Goal: Communication & Community: Answer question/provide support

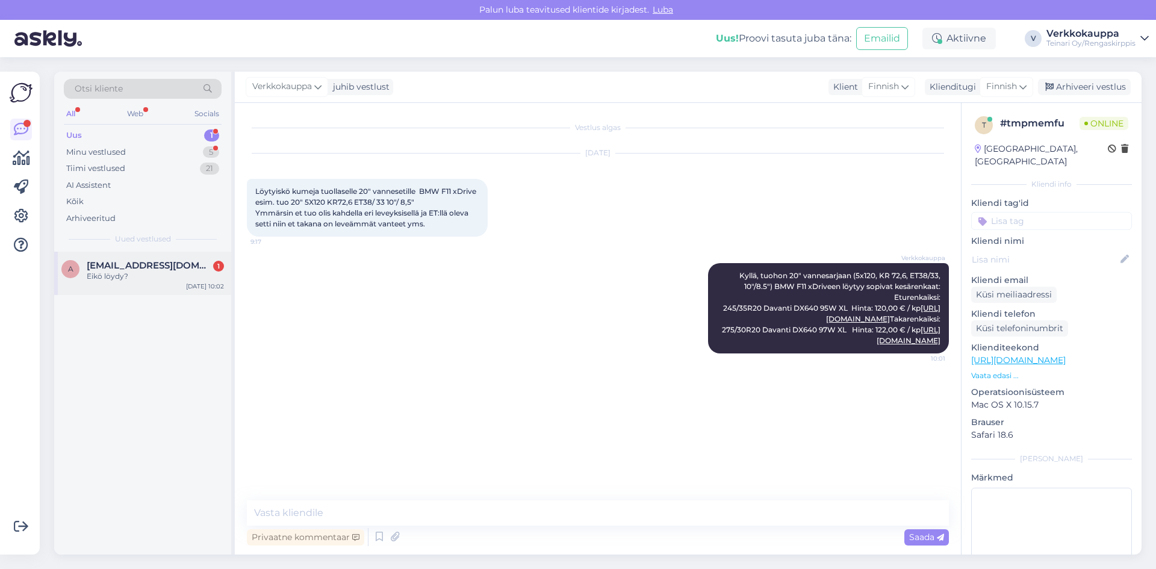
click at [108, 262] on span "[EMAIL_ADDRESS][DOMAIN_NAME]" at bounding box center [149, 265] width 125 height 11
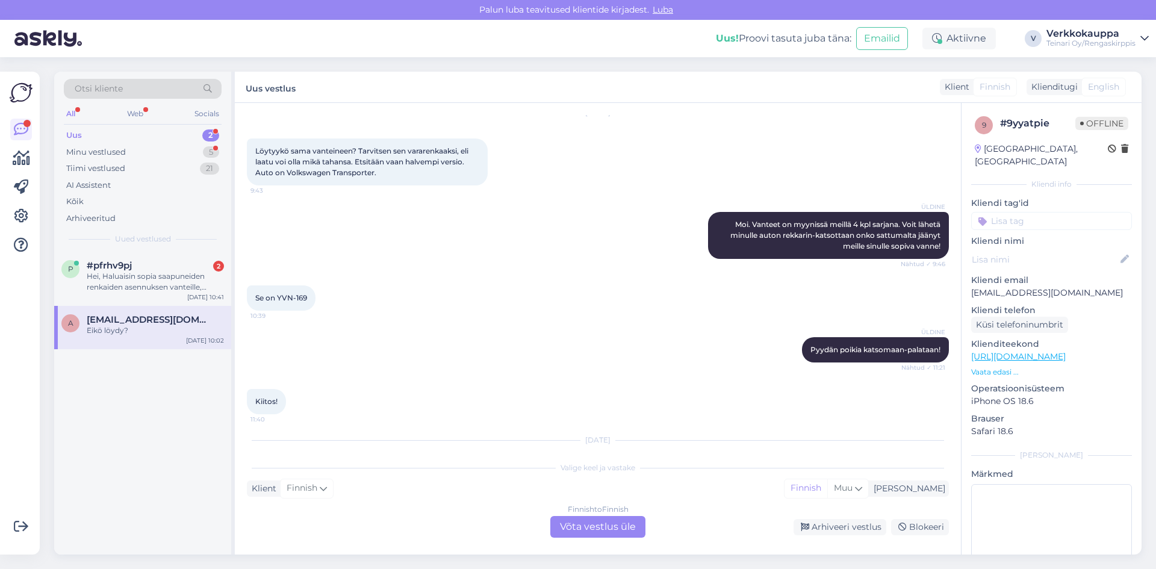
scroll to position [328, 0]
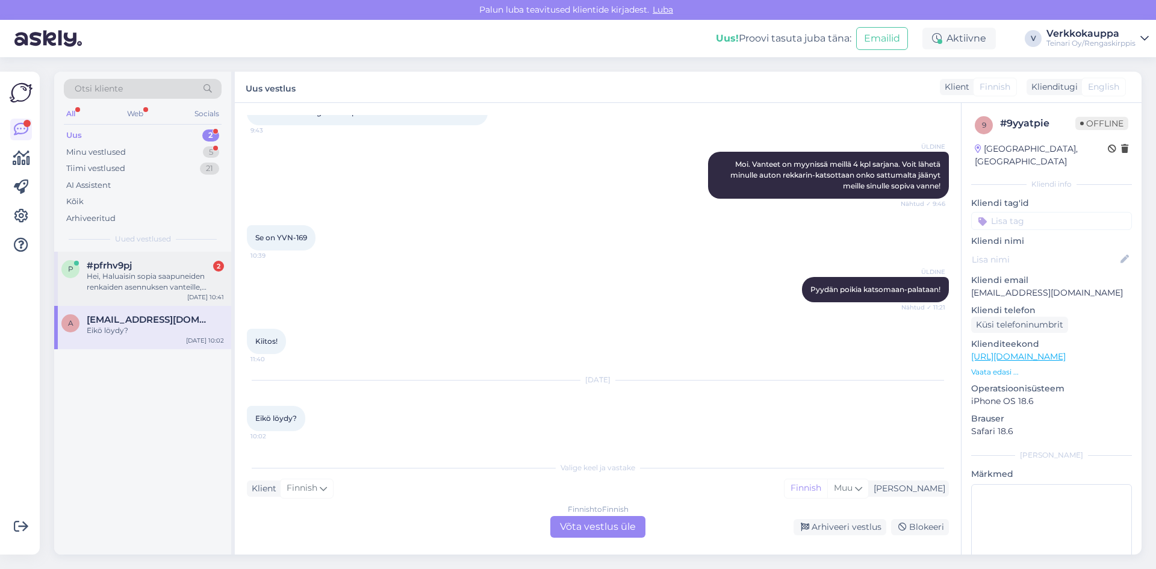
click at [135, 285] on div "Hei, Haluaisin sopia saapuneiden renkaiden asennuksen vanteille, mutta Espoon p…" at bounding box center [155, 282] width 137 height 22
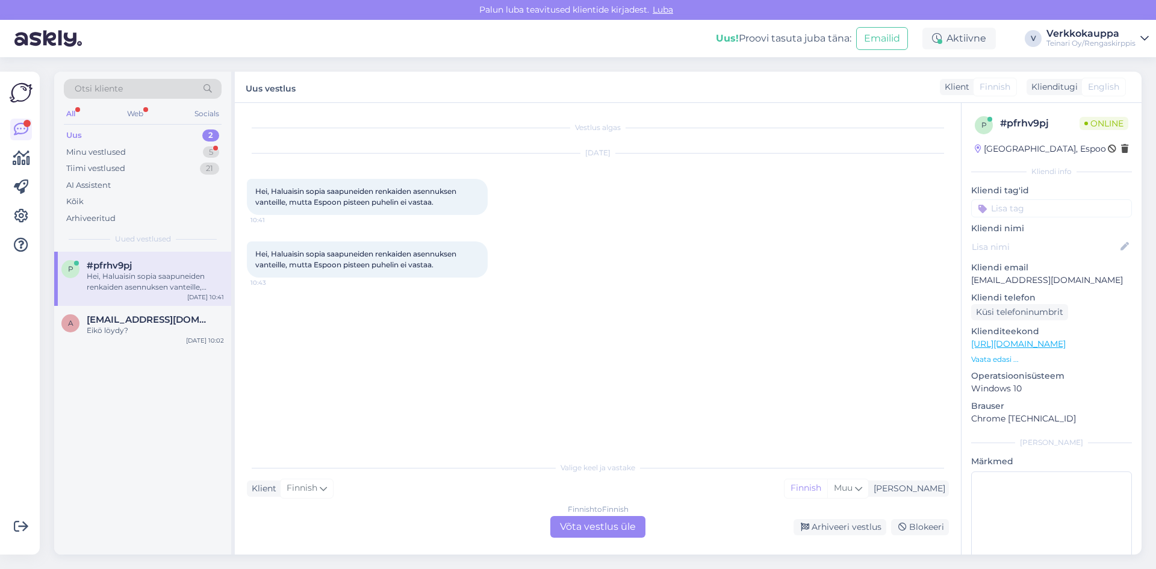
click at [604, 526] on div "Finnish to Finnish Võta vestlus üle" at bounding box center [597, 527] width 95 height 22
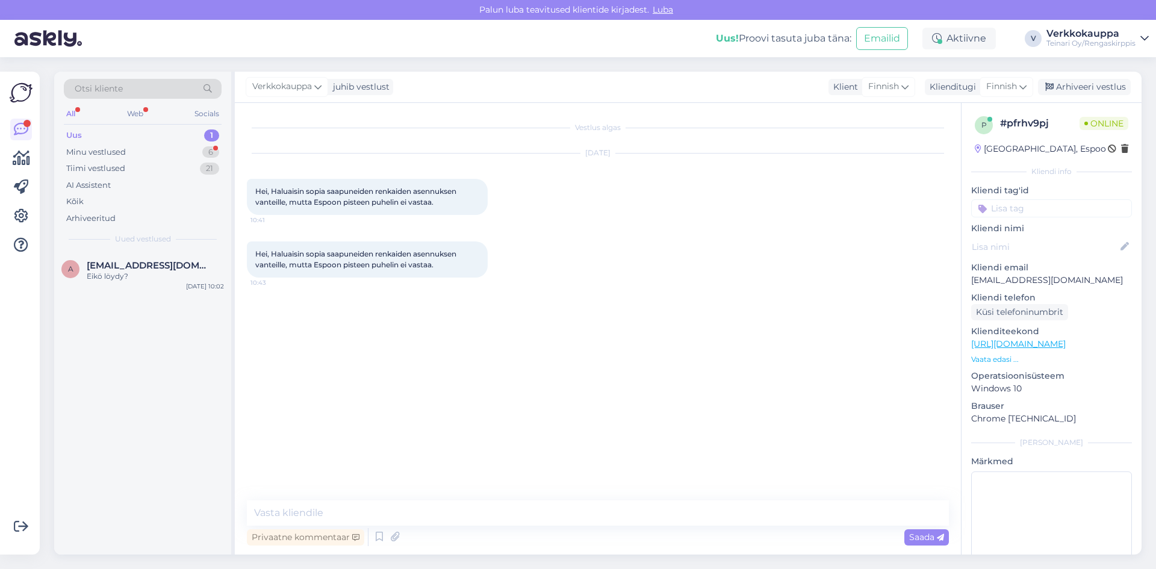
drag, startPoint x: 256, startPoint y: 252, endPoint x: 442, endPoint y: 264, distance: 186.9
click at [442, 264] on div "Hei, Haluaisin sopia saapuneiden renkaiden asennuksen vanteille, mutta Espoon p…" at bounding box center [367, 259] width 241 height 36
copy span "Hei, Haluaisin sopia saapuneiden renkaiden asennuksen vanteille, mutta Espoon p…"
click at [328, 503] on textarea at bounding box center [598, 512] width 702 height 25
type textarea "O"
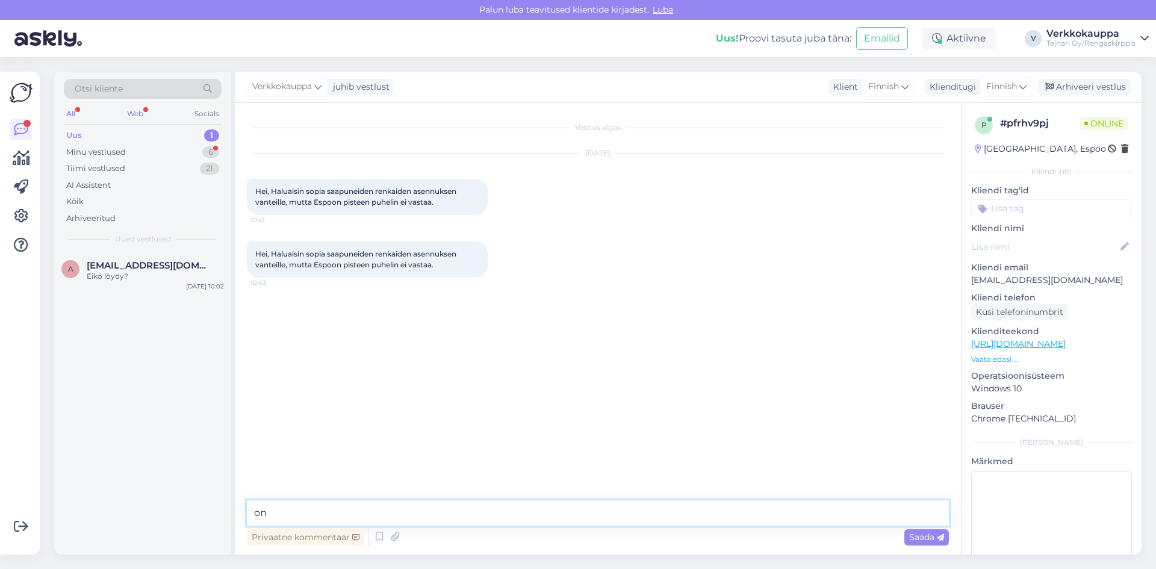
type textarea "o"
type textarea "Onko asia hoidettu? :)"
click at [915, 536] on span "Saada" at bounding box center [926, 536] width 35 height 11
click at [155, 277] on div "Eikö löydy?" at bounding box center [155, 276] width 137 height 11
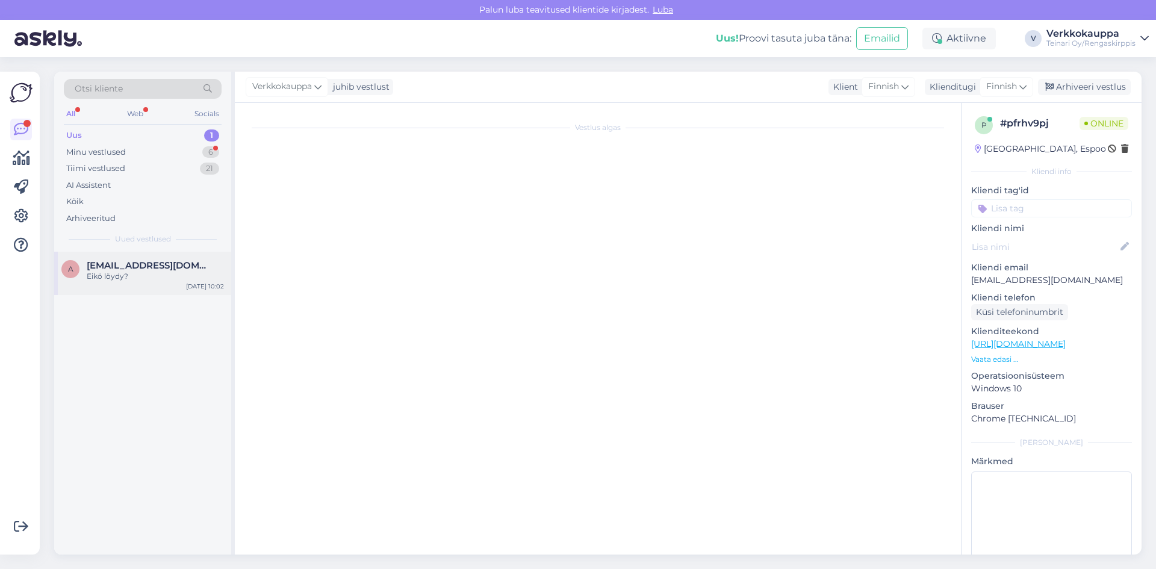
scroll to position [328, 0]
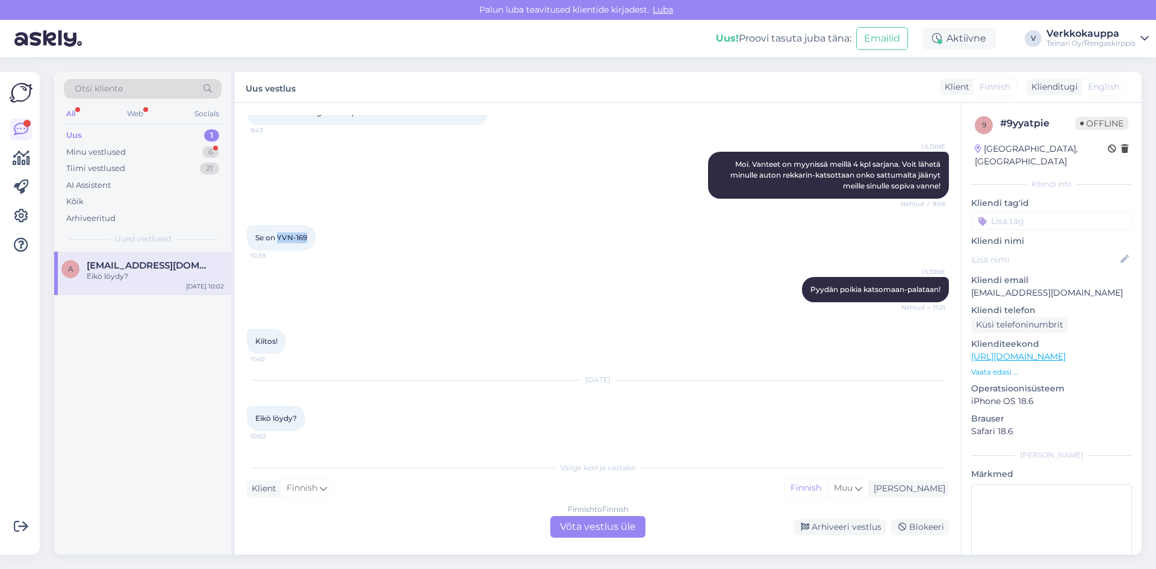
drag, startPoint x: 278, startPoint y: 238, endPoint x: 308, endPoint y: 237, distance: 29.5
click at [308, 237] on div "Se on YVN-169 10:39" at bounding box center [281, 237] width 69 height 25
copy span "YVN-169"
